Goal: Transaction & Acquisition: Book appointment/travel/reservation

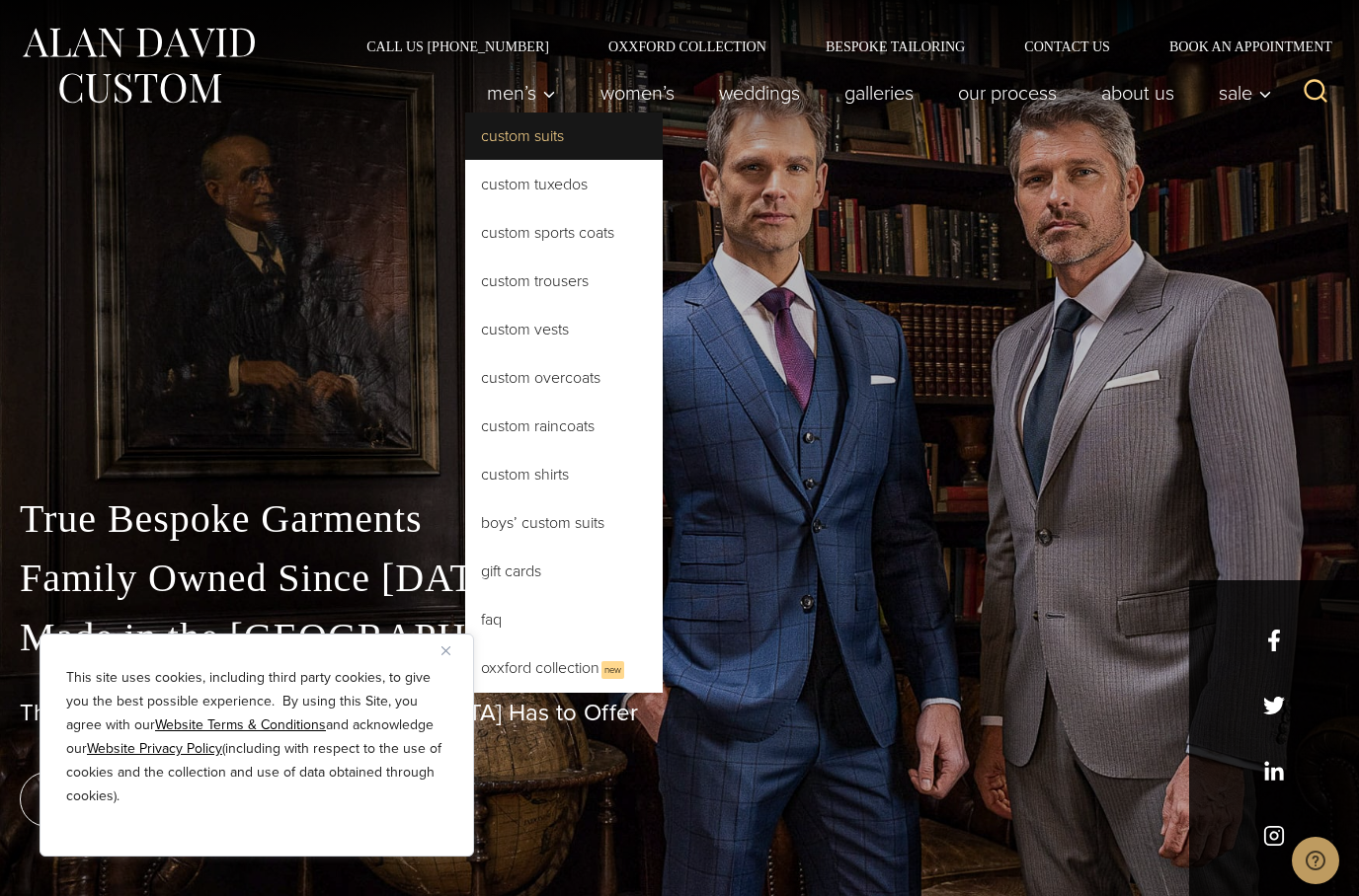
click at [497, 141] on link "Custom Suits" at bounding box center [564, 136] width 198 height 48
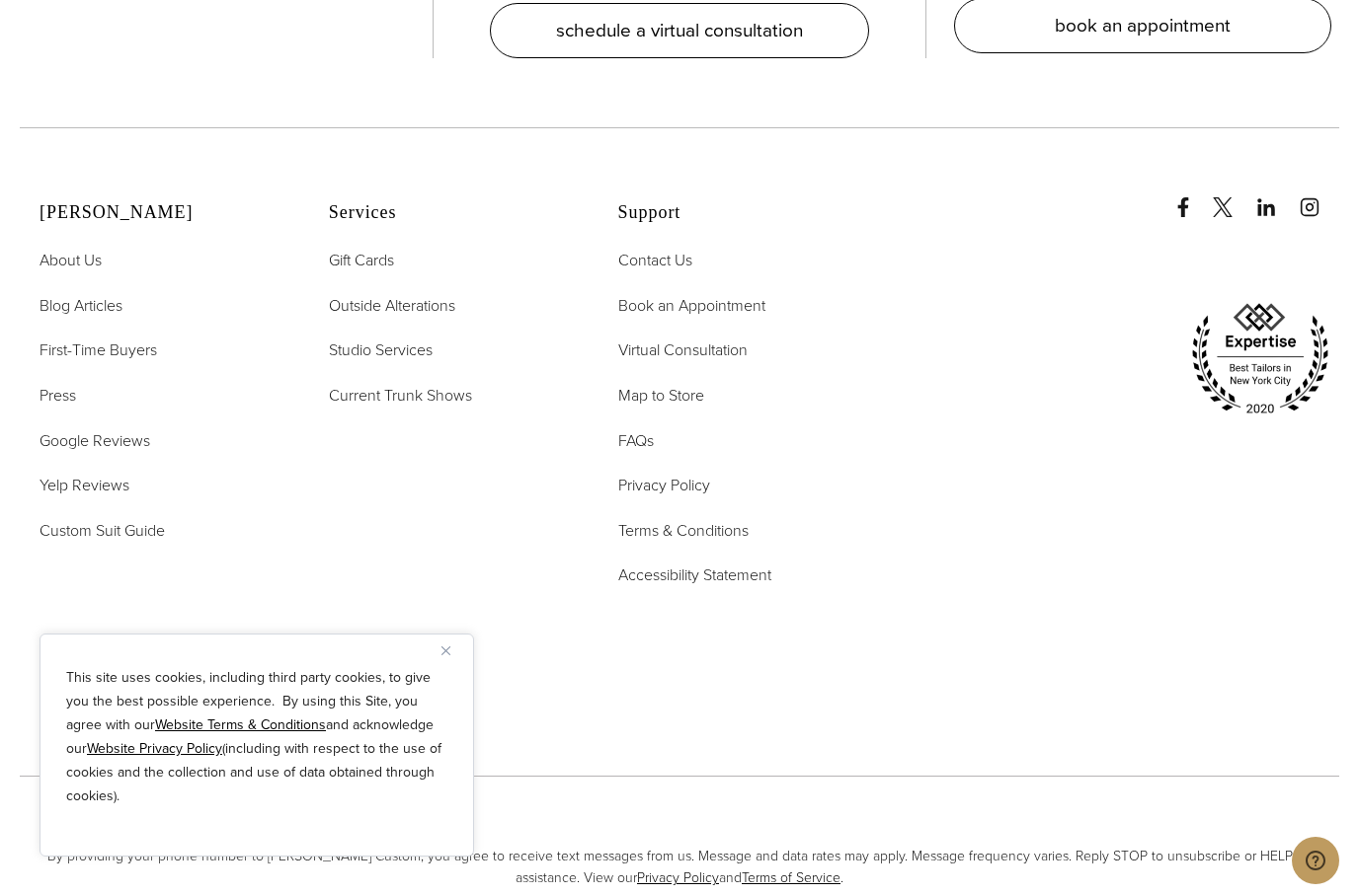
scroll to position [11972, 0]
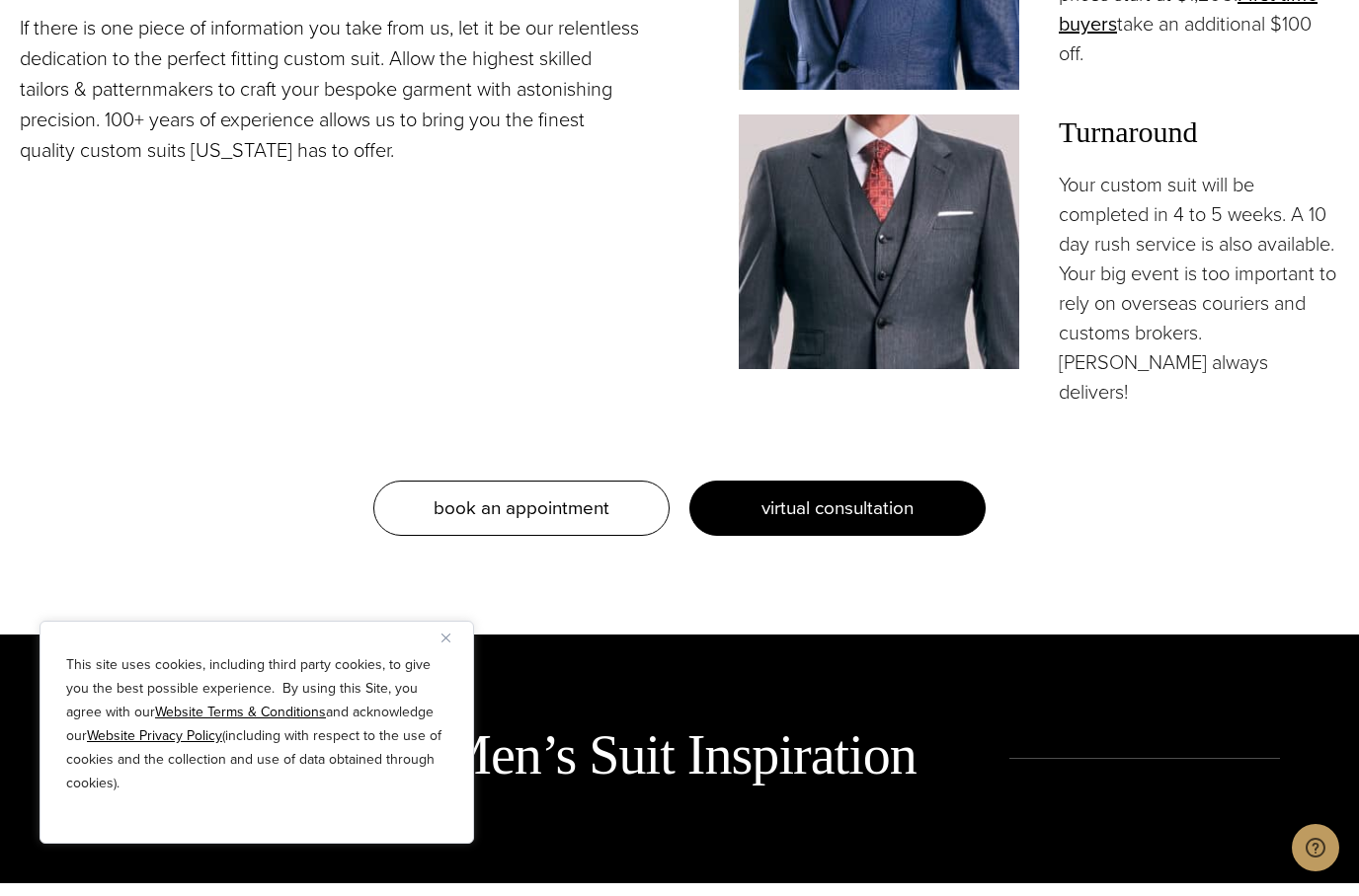
scroll to position [2016, 0]
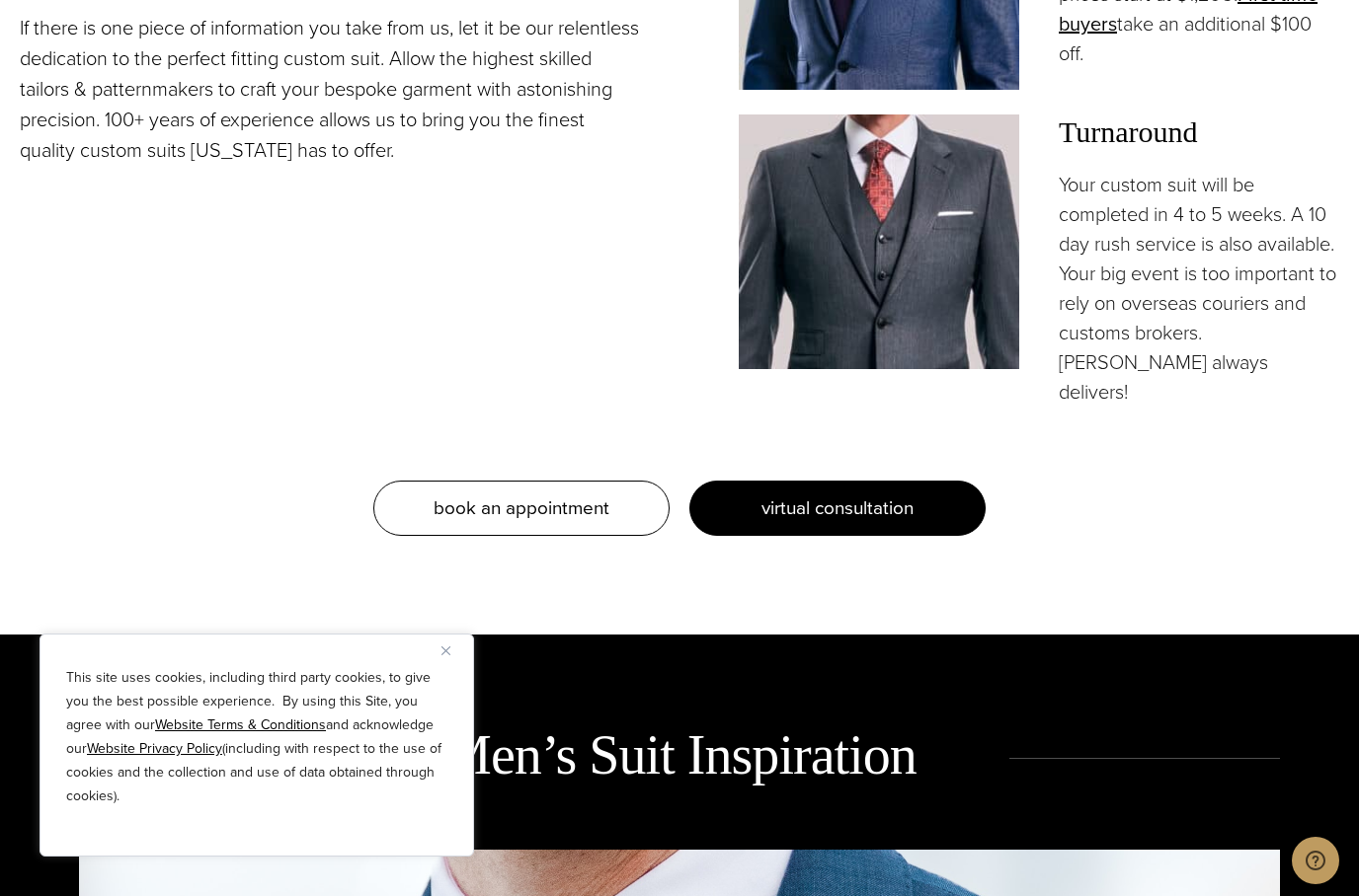
click at [783, 522] on span "virtual consultation" at bounding box center [837, 507] width 152 height 29
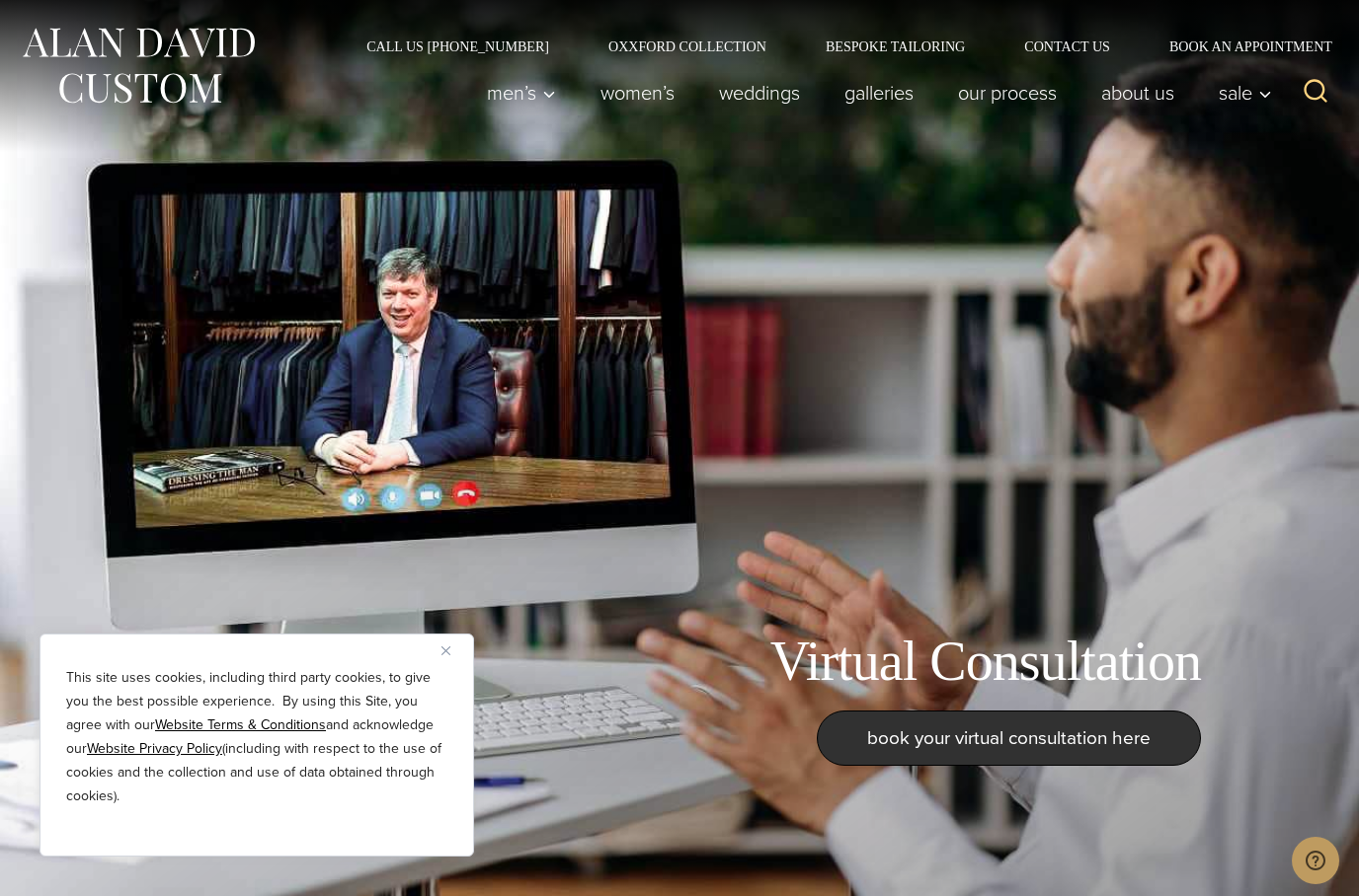
click at [766, 278] on div "Virtual Consultation book your virtual consultation here" at bounding box center [680, 448] width 1359 height 896
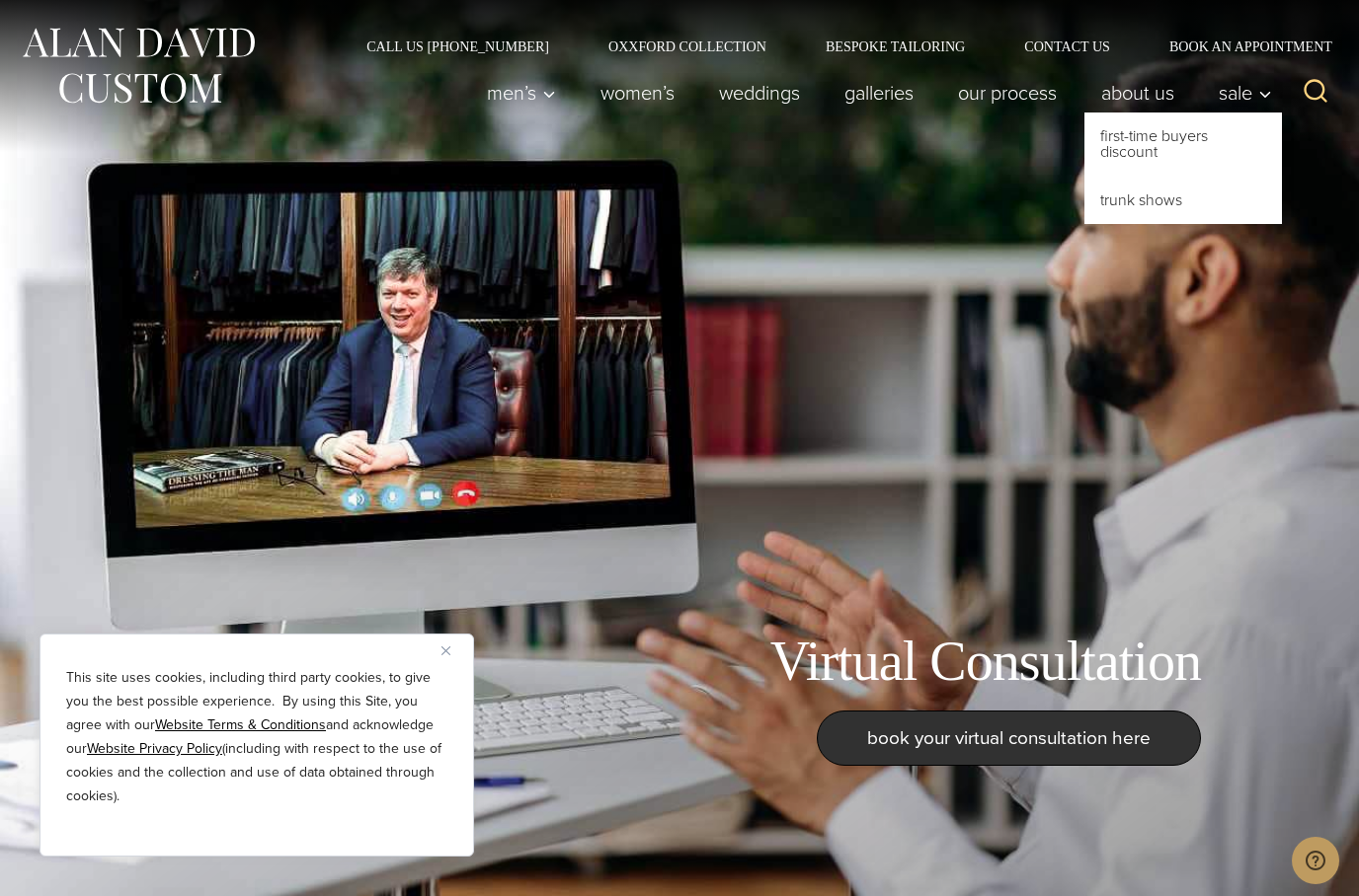
click at [819, 363] on div "Virtual Consultation book your virtual consultation here" at bounding box center [680, 448] width 1359 height 896
click at [1158, 205] on link "Trunk Shows" at bounding box center [1183, 201] width 198 height 48
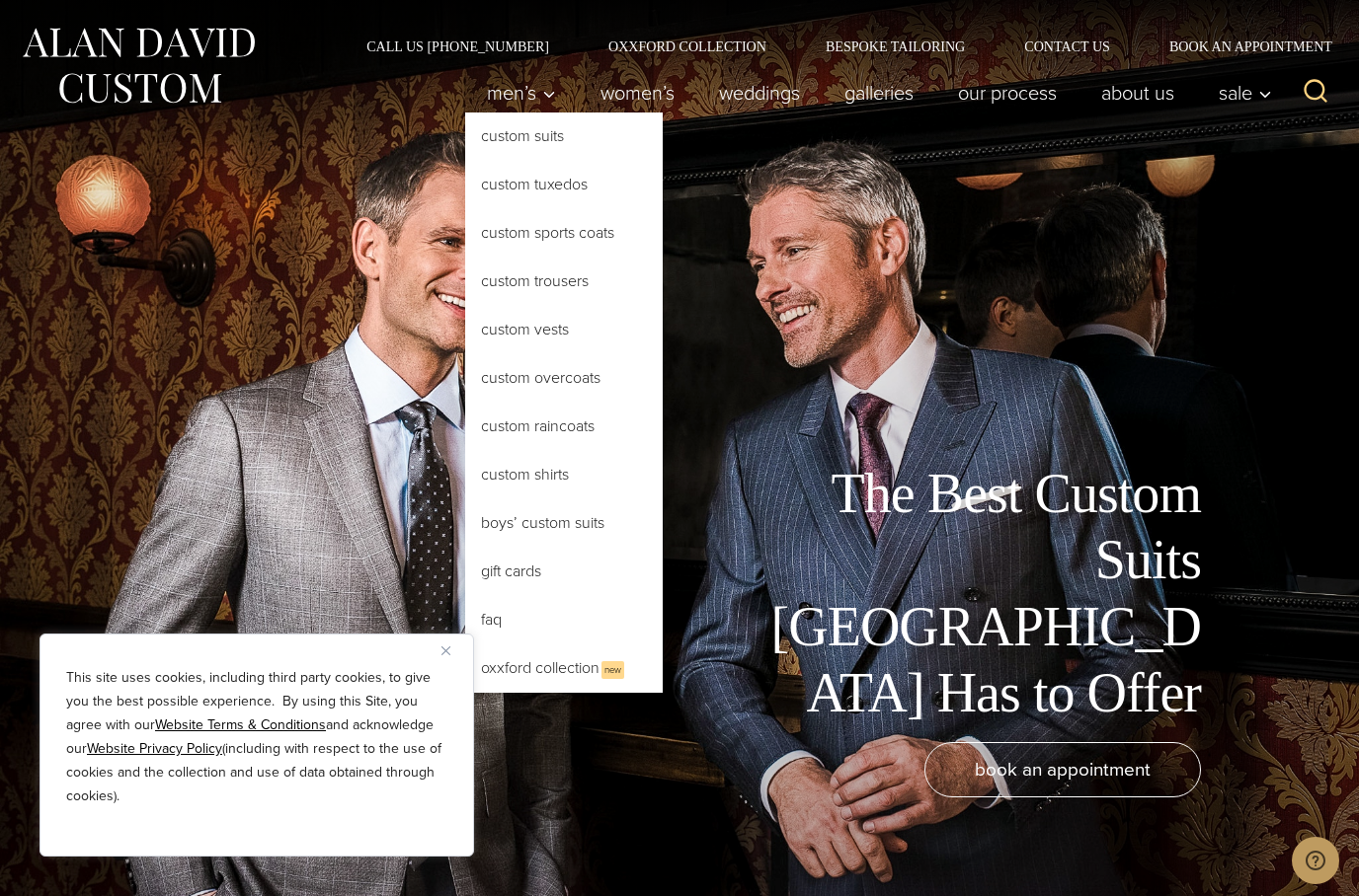
click at [512, 142] on link "Custom Suits" at bounding box center [564, 136] width 198 height 48
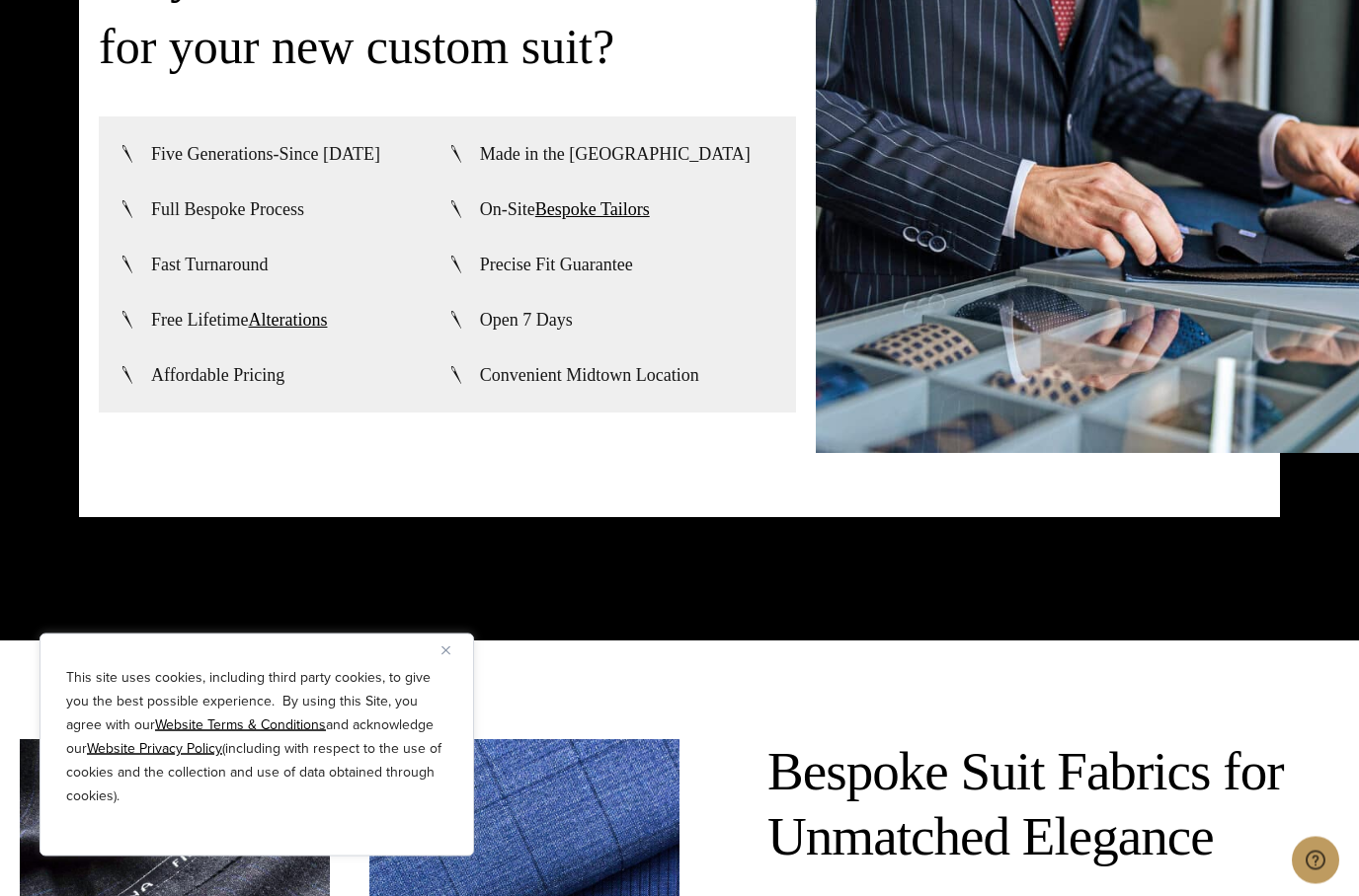
scroll to position [4794, 0]
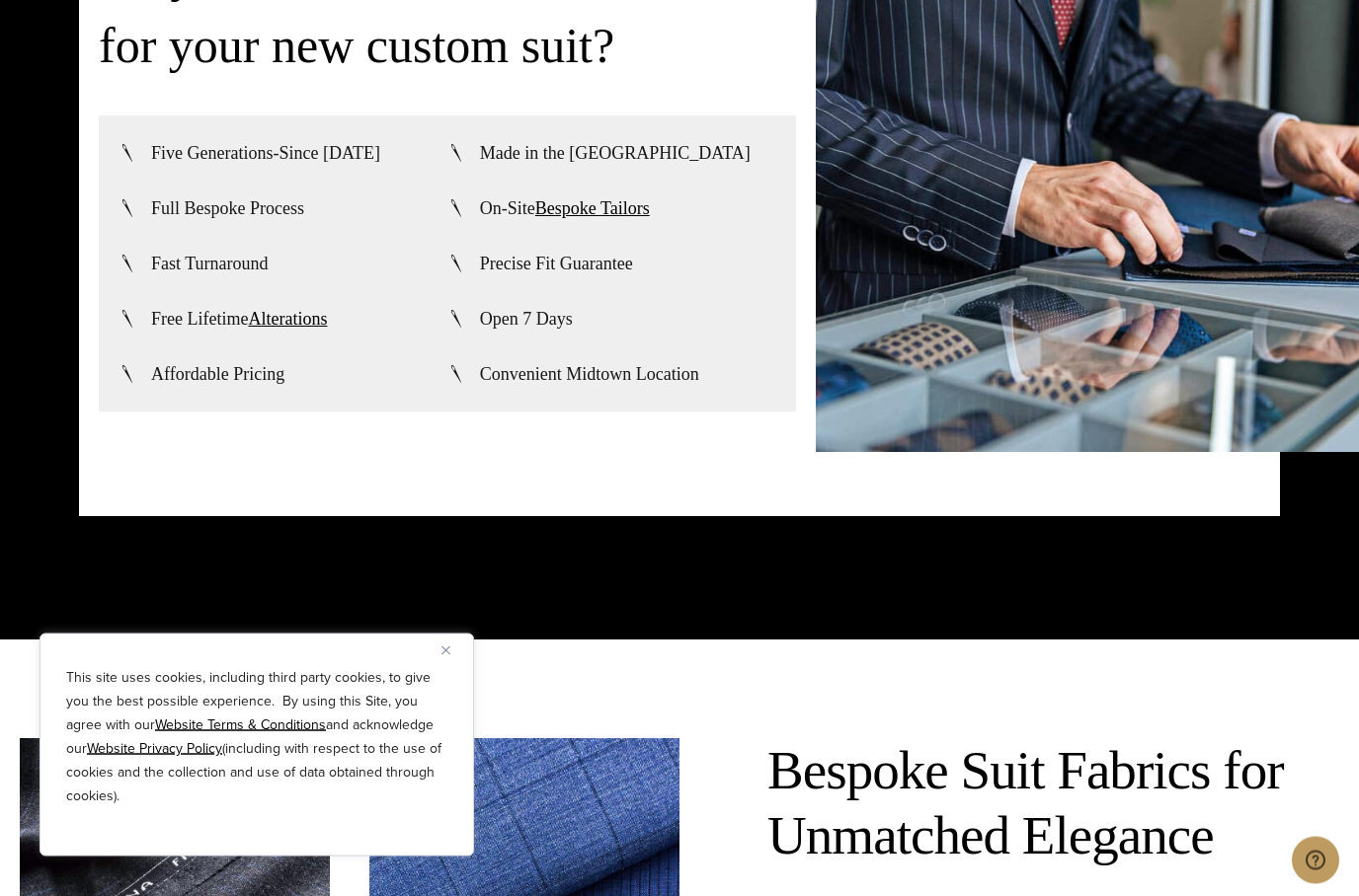
click at [443, 662] on button "Close" at bounding box center [454, 650] width 24 height 24
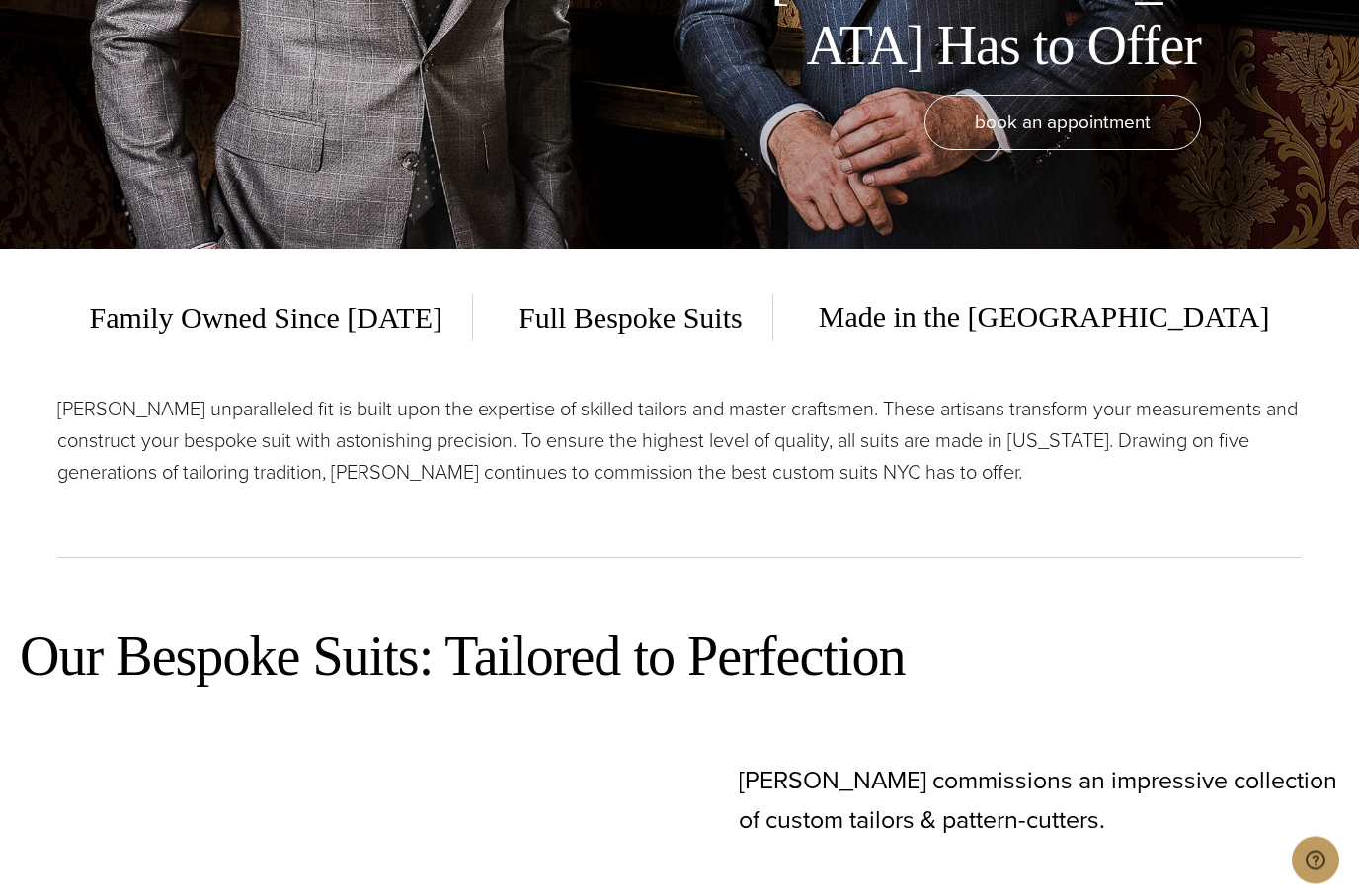
scroll to position [0, 0]
